Goal: Navigation & Orientation: Find specific page/section

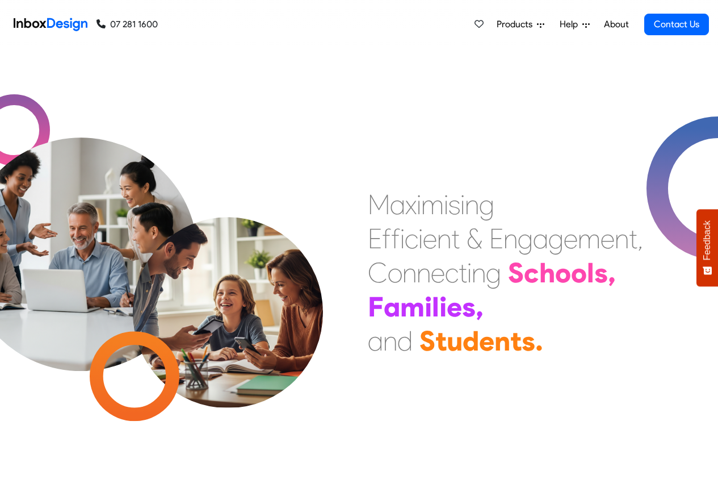
drag, startPoint x: 191, startPoint y: 82, endPoint x: 103, endPoint y: 82, distance: 88.0
click at [103, 82] on div "M a x i m i s i n g E f f i c i e n t & E n g a g e m e n t , C o n n e c t i n…" at bounding box center [359, 272] width 718 height 446
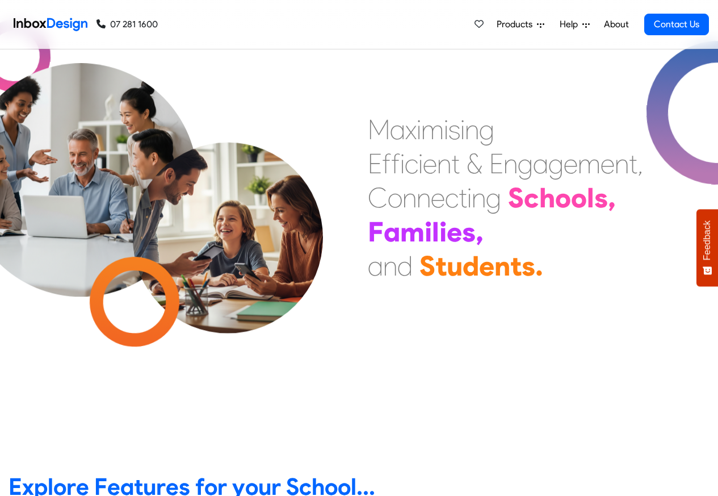
scroll to position [409, 0]
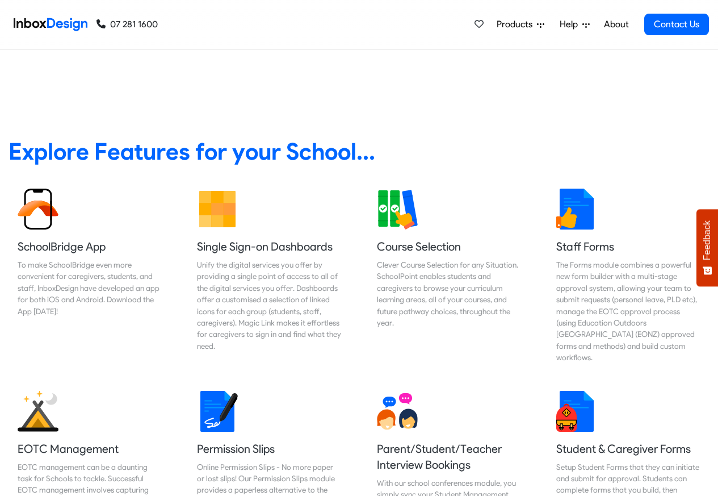
click at [620, 23] on link "About" at bounding box center [616, 24] width 31 height 23
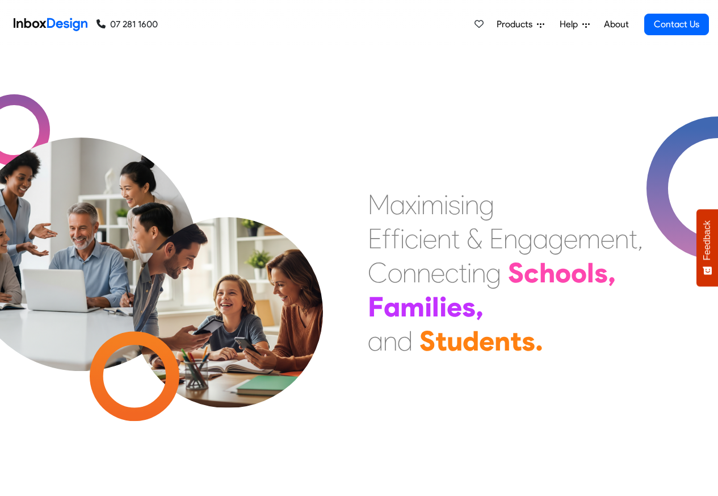
click at [553, 346] on div "M a x i m i s i n g E f f i c i e n t & E n g a g e m e n t , C o n n e c t i n…" at bounding box center [538, 272] width 359 height 170
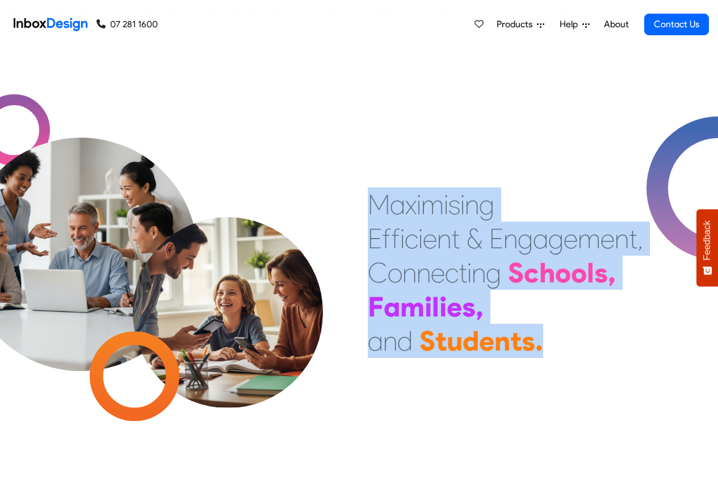
click at [380, 281] on div "C" at bounding box center [378, 273] width 20 height 34
